Goal: Check status: Check status

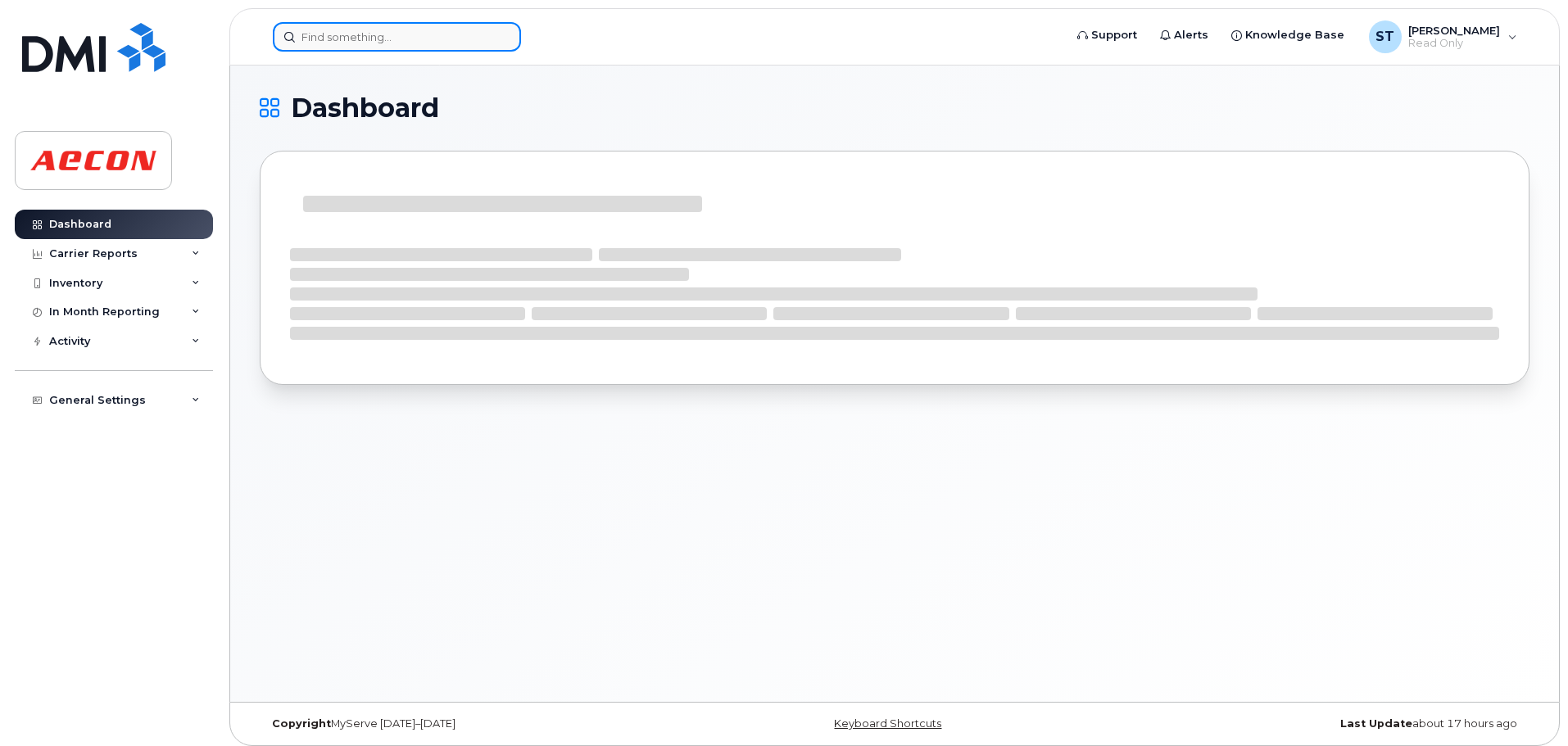
click at [367, 47] on input at bounding box center [397, 36] width 248 height 30
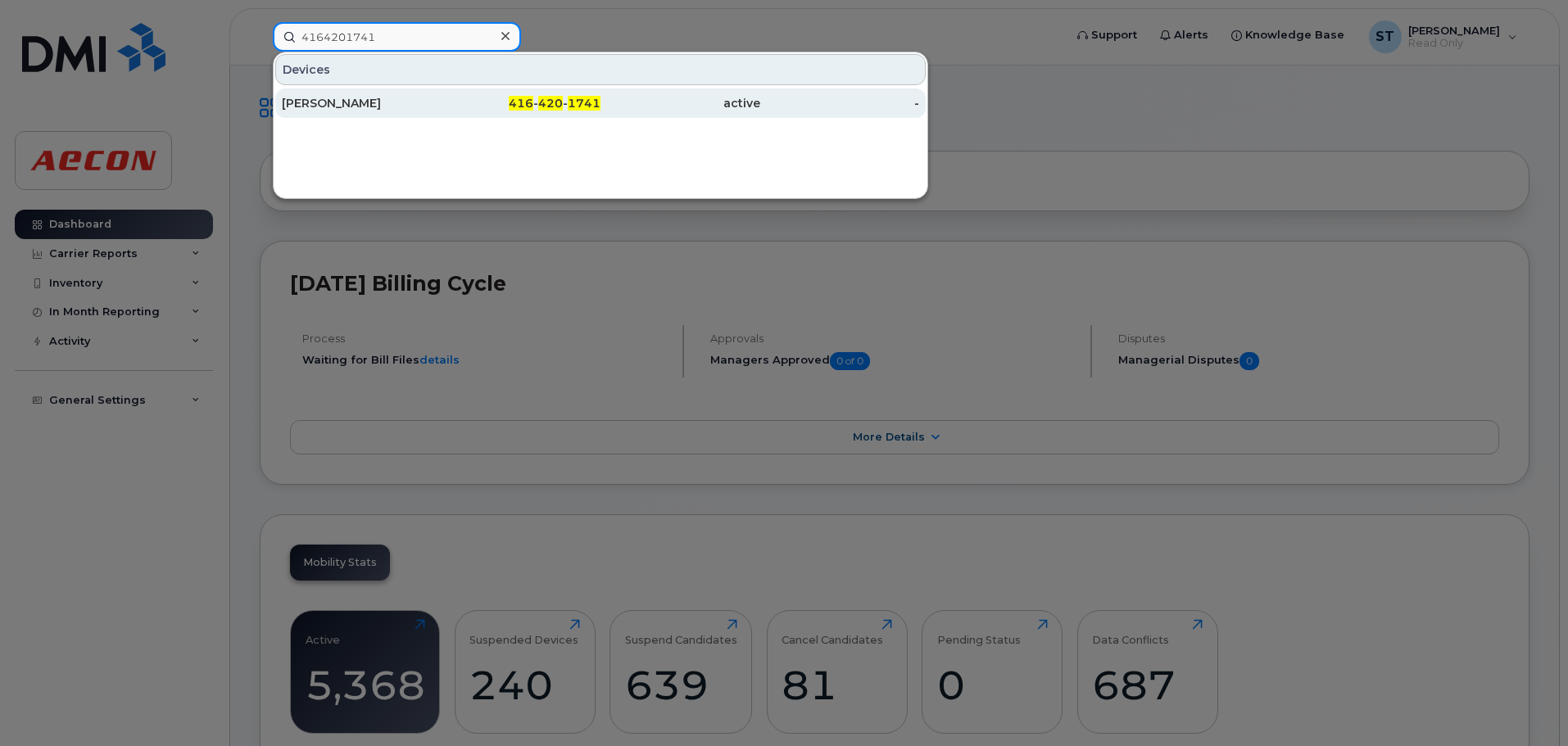
type input "4164201741"
click at [444, 107] on div "416 - 420 - 1741" at bounding box center [521, 102] width 160 height 16
